Goal: Complete application form

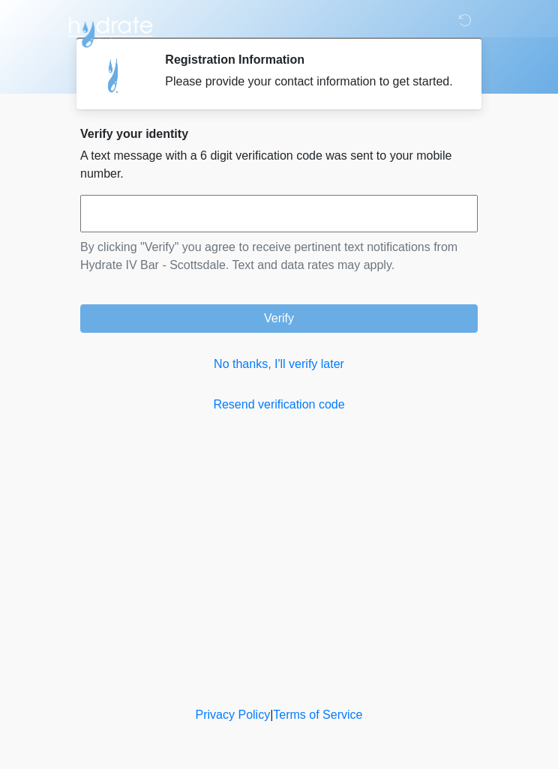
click at [105, 224] on input "text" at bounding box center [278, 213] width 397 height 37
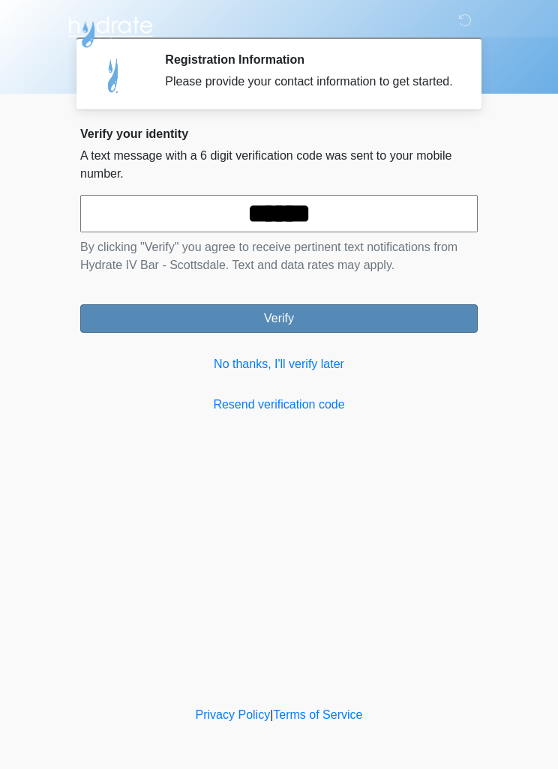
type input "******"
click at [434, 333] on button "Verify" at bounding box center [278, 318] width 397 height 28
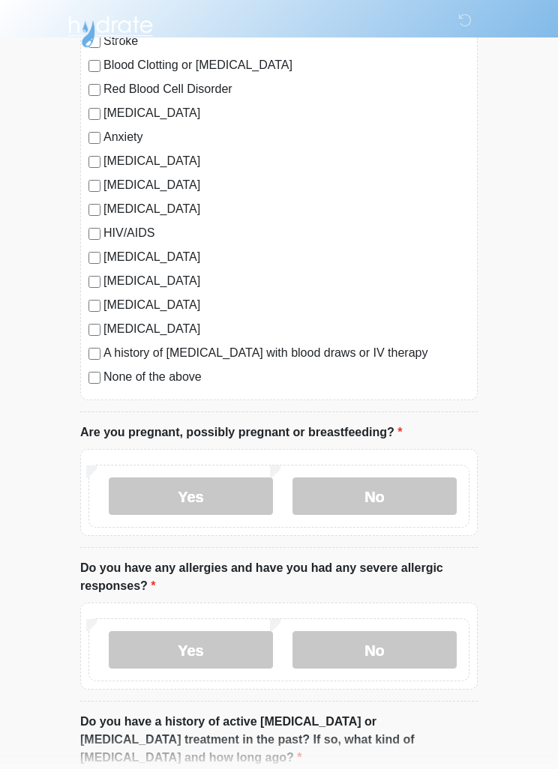
scroll to position [232, 0]
click at [416, 506] on label "No" at bounding box center [374, 496] width 164 height 37
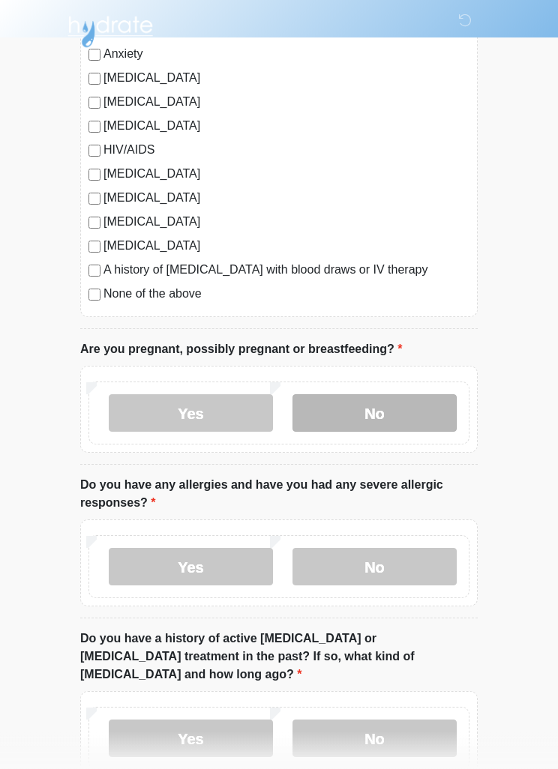
scroll to position [322, 0]
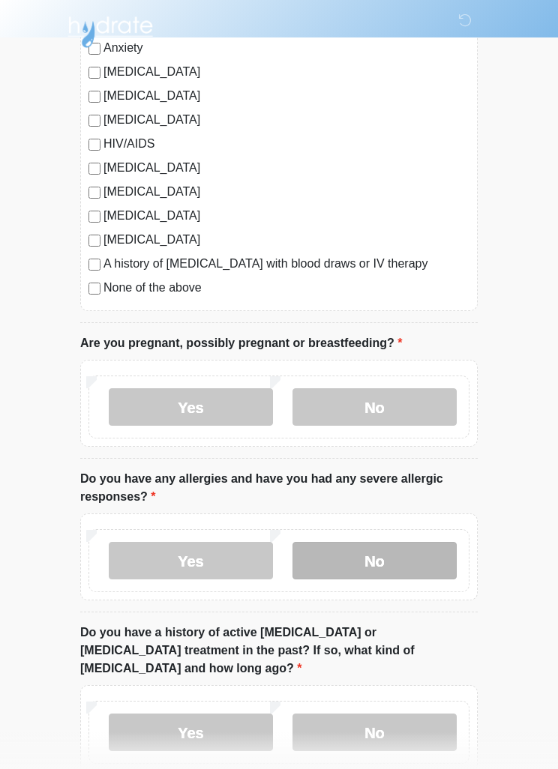
click at [422, 559] on label "No" at bounding box center [374, 560] width 164 height 37
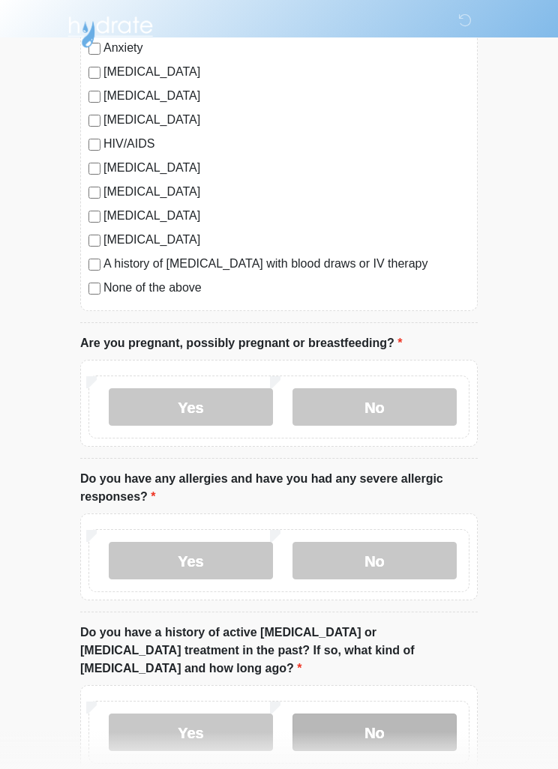
click at [413, 714] on label "No" at bounding box center [374, 732] width 164 height 37
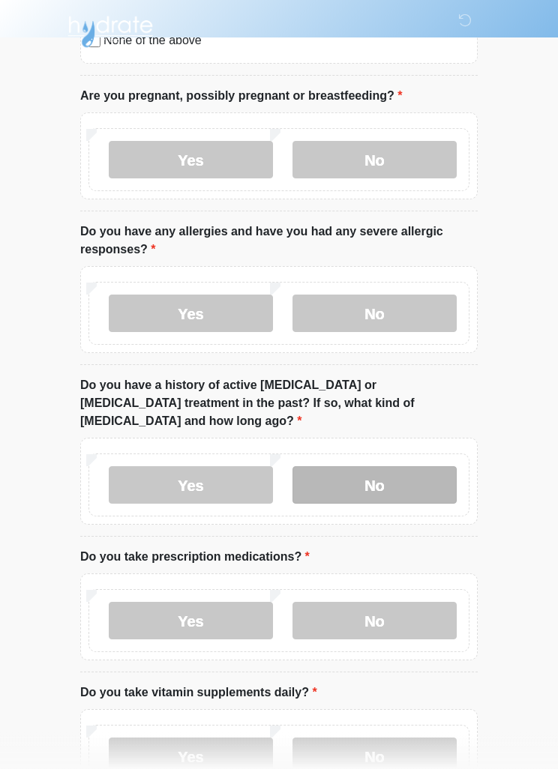
scroll to position [569, 0]
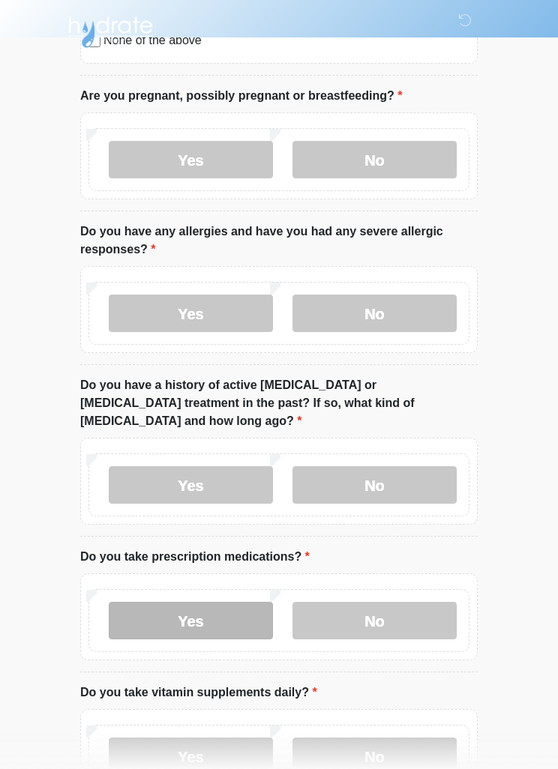
click at [124, 602] on label "Yes" at bounding box center [191, 620] width 164 height 37
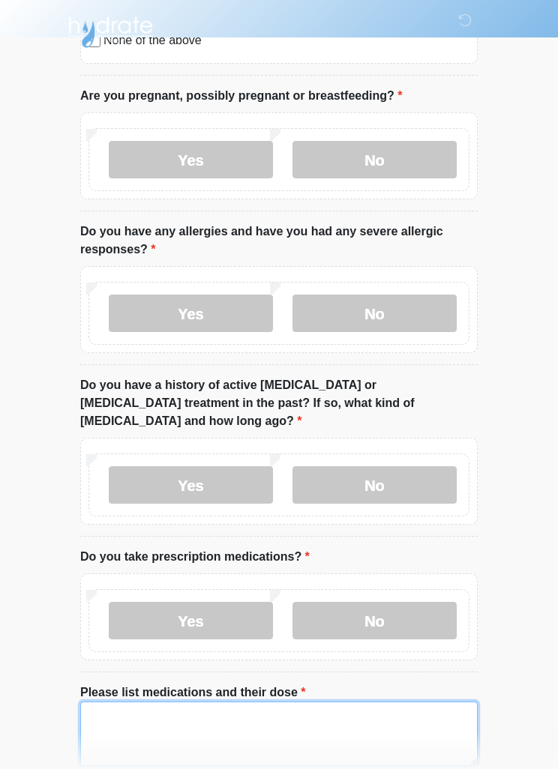
click at [394, 711] on textarea "Please list medications and their dose" at bounding box center [278, 734] width 397 height 64
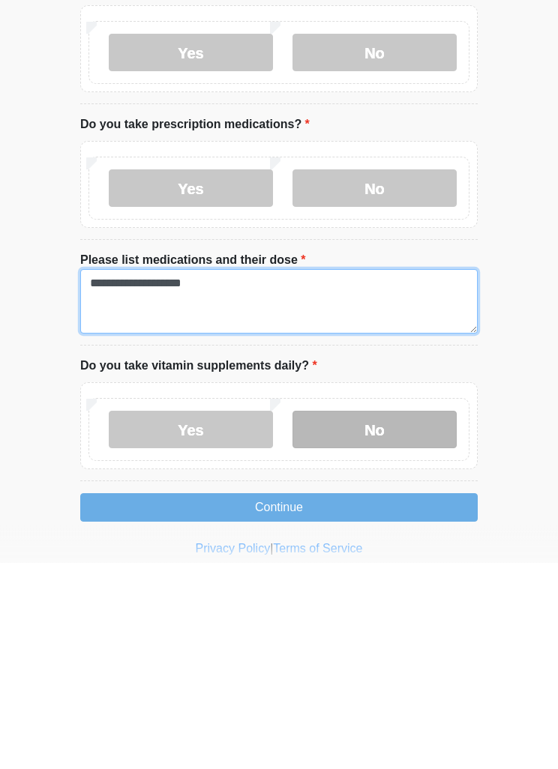
type textarea "**********"
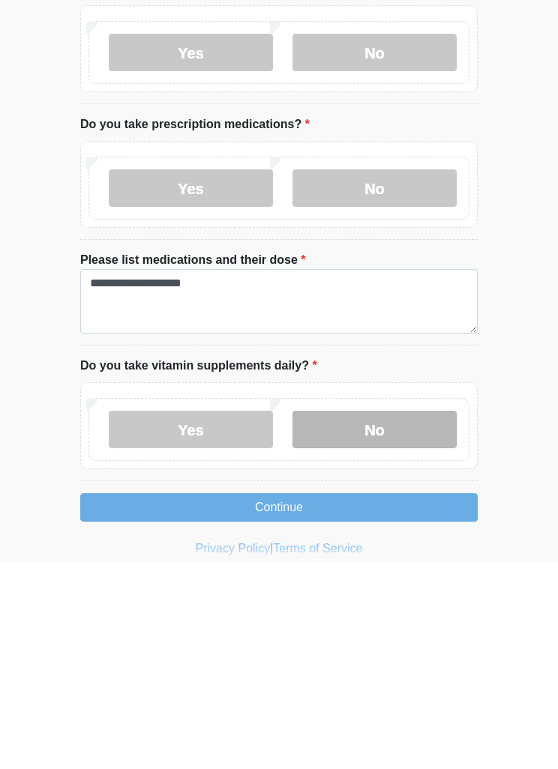
click at [416, 618] on label "No" at bounding box center [374, 636] width 164 height 37
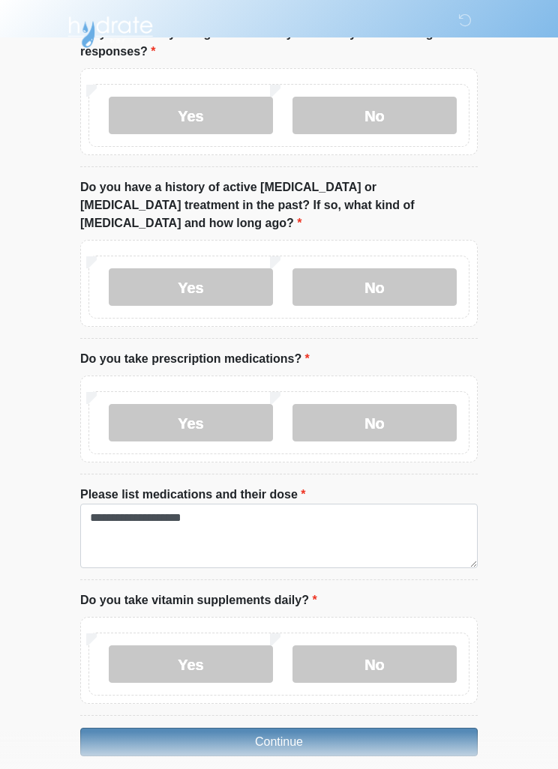
click at [371, 728] on button "Continue" at bounding box center [278, 742] width 397 height 28
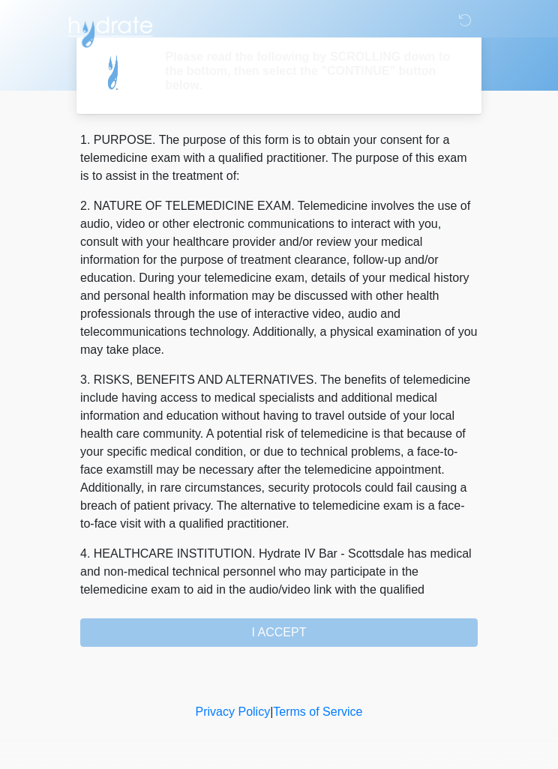
scroll to position [0, 0]
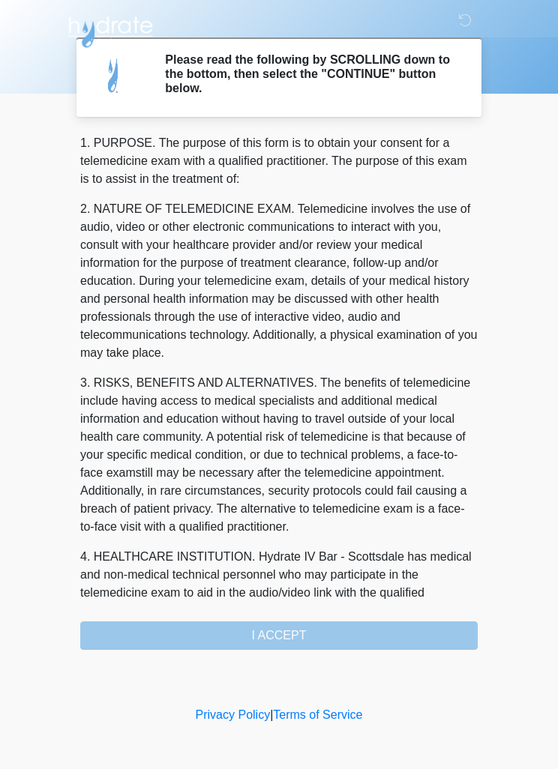
click at [382, 646] on div "1. PURPOSE. The purpose of this form is to obtain your consent for a telemedici…" at bounding box center [278, 392] width 397 height 516
click at [300, 639] on div "1. PURPOSE. The purpose of this form is to obtain your consent for a telemedici…" at bounding box center [278, 392] width 397 height 516
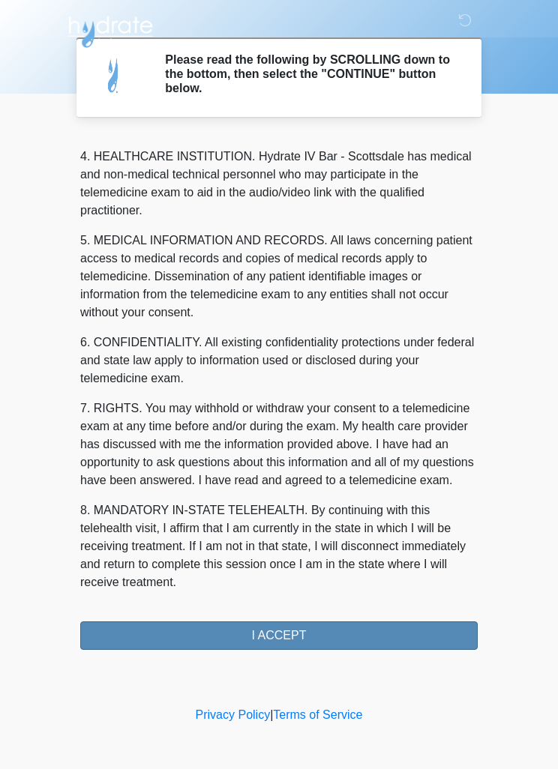
click at [320, 638] on button "I ACCEPT" at bounding box center [278, 636] width 397 height 28
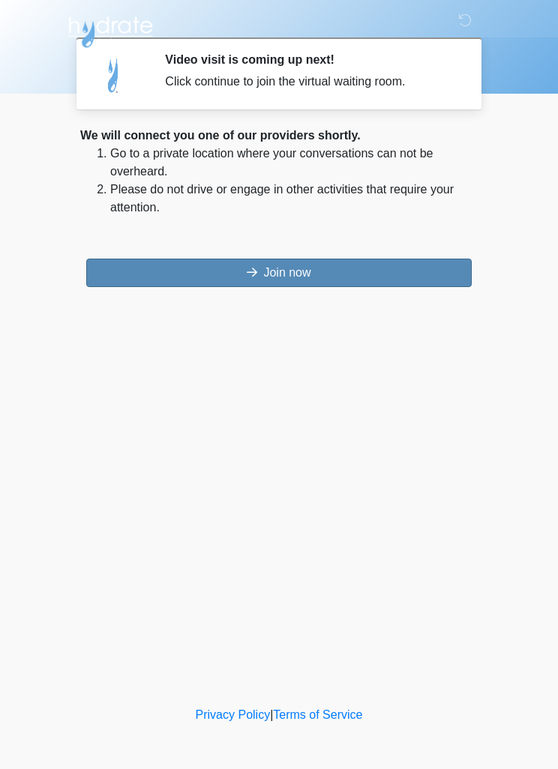
click at [346, 280] on button "Join now" at bounding box center [278, 273] width 385 height 28
